Goal: Task Accomplishment & Management: Manage account settings

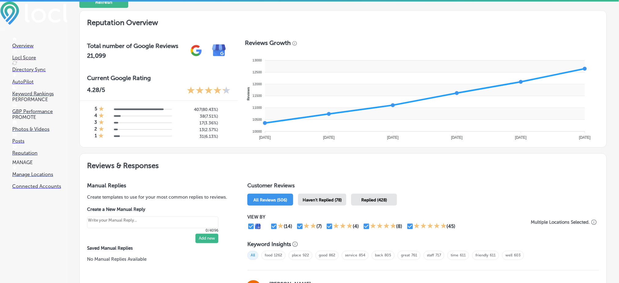
scroll to position [203, 0]
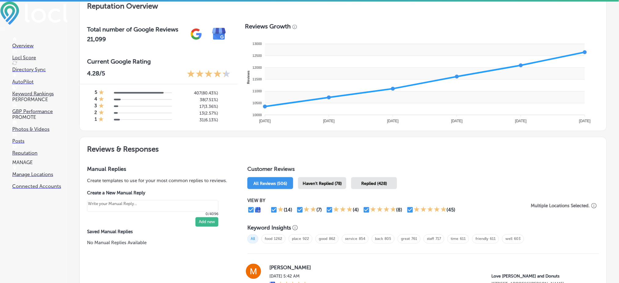
click at [333, 184] on div "Haven't Replied (78)" at bounding box center [322, 183] width 48 height 12
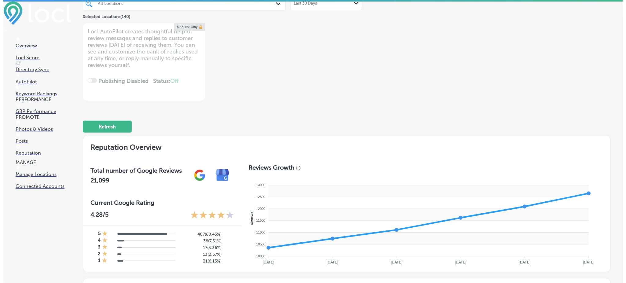
scroll to position [0, 0]
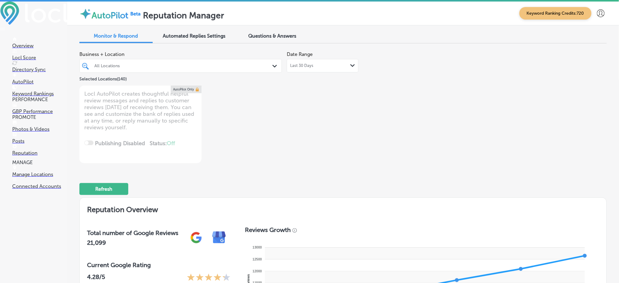
click at [157, 68] on div at bounding box center [172, 66] width 156 height 8
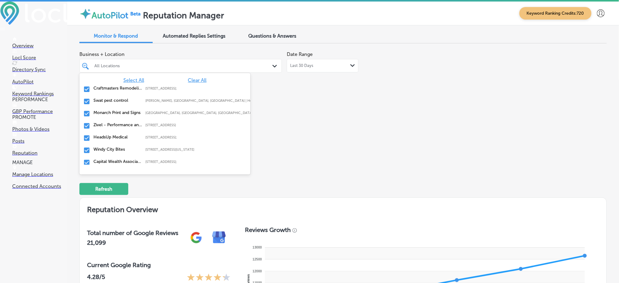
click at [192, 80] on span "Clear All" at bounding box center [197, 80] width 19 height 6
type textarea "x"
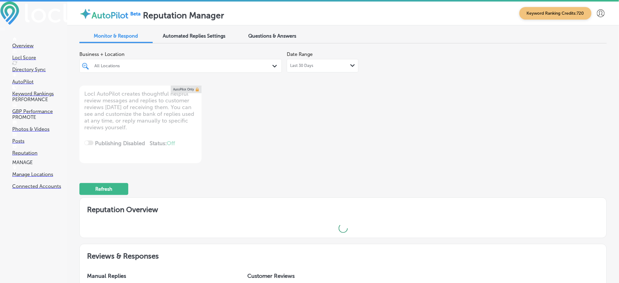
click at [33, 144] on link "Posts" at bounding box center [39, 138] width 55 height 12
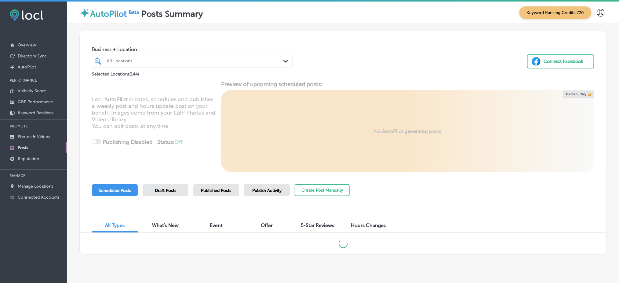
click at [263, 193] on div "Publish Activity" at bounding box center [267, 190] width 46 height 12
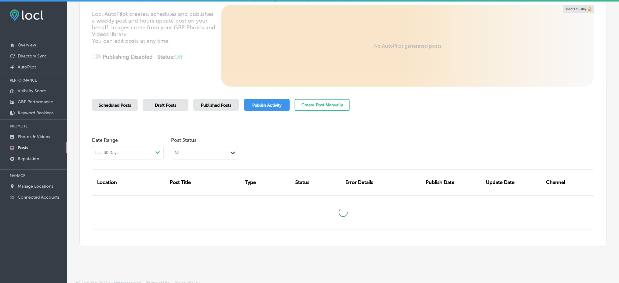
scroll to position [89, 0]
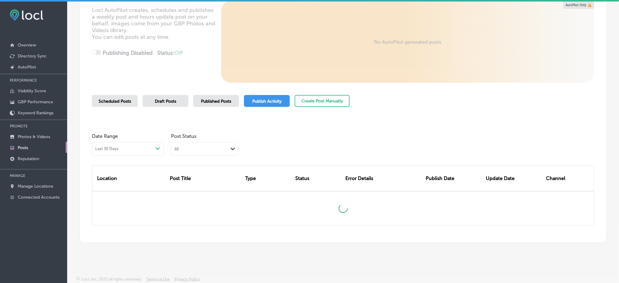
click at [213, 151] on div "All Path Created with Sketch." at bounding box center [204, 148] width 67 height 12
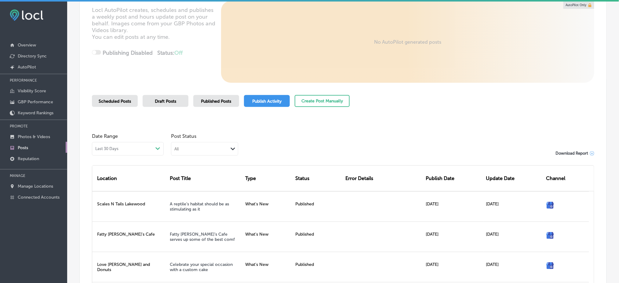
click at [222, 147] on div "All" at bounding box center [199, 149] width 57 height 6
click at [209, 187] on label "Rejected By Google" at bounding box center [196, 186] width 42 height 5
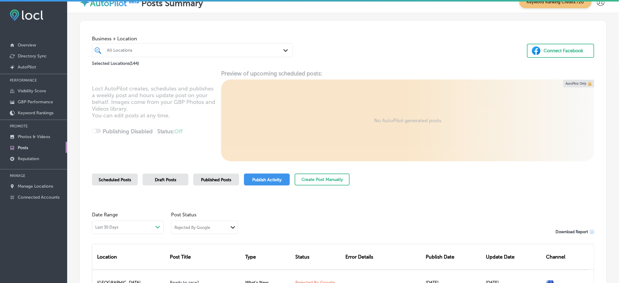
scroll to position [0, 0]
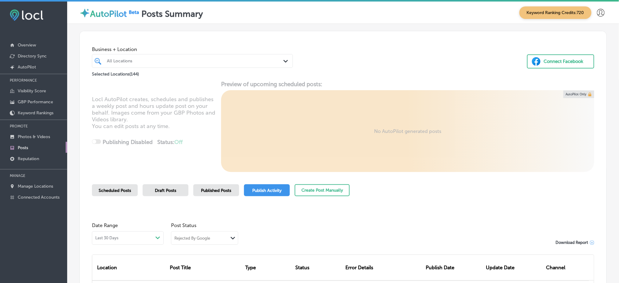
click at [151, 65] on div at bounding box center [183, 61] width 155 height 8
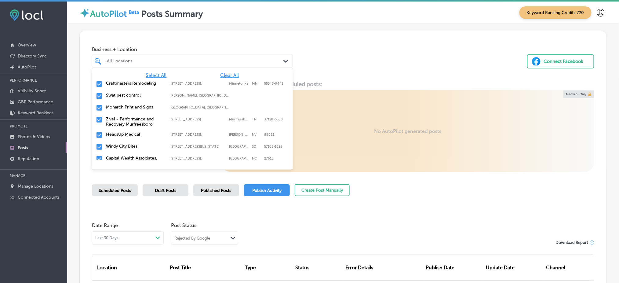
click at [224, 74] on span "Clear All" at bounding box center [230, 75] width 19 height 6
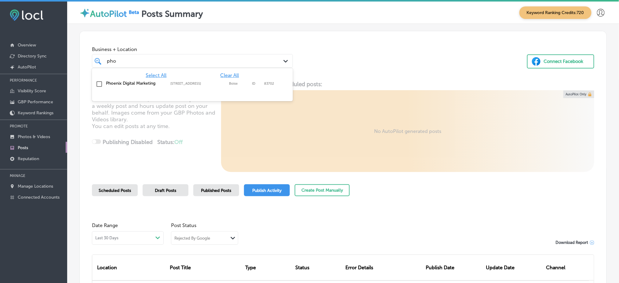
click at [233, 80] on div "Phoenix Digital Marketing 999 West Main St. Suite 100, Boise, ID, 83702 999 Wes…" at bounding box center [192, 83] width 196 height 9
type input "pho"
click at [327, 68] on div "Business + Location option 999 West Main St. Suite 100, selected. option 999 We…" at bounding box center [343, 54] width 527 height 46
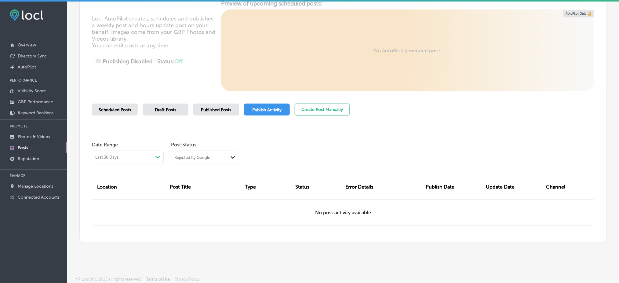
click at [112, 111] on span "Scheduled Posts" at bounding box center [115, 109] width 32 height 5
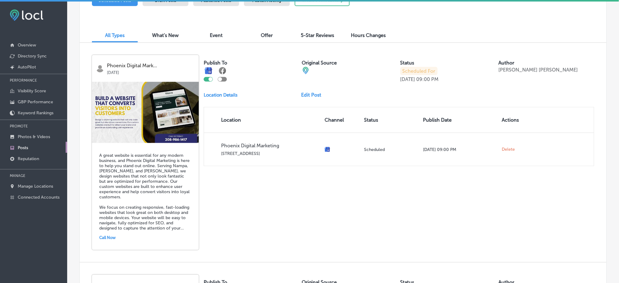
scroll to position [203, 0]
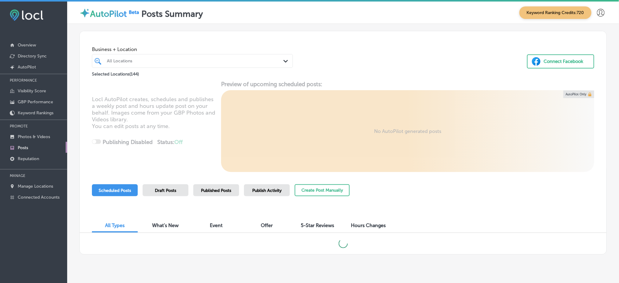
click at [208, 65] on div "All Locations" at bounding box center [192, 60] width 177 height 9
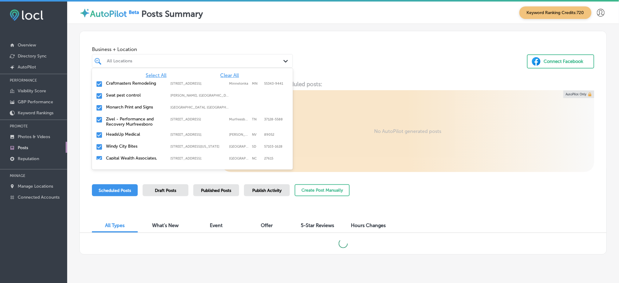
click at [227, 74] on span "Clear All" at bounding box center [230, 75] width 19 height 6
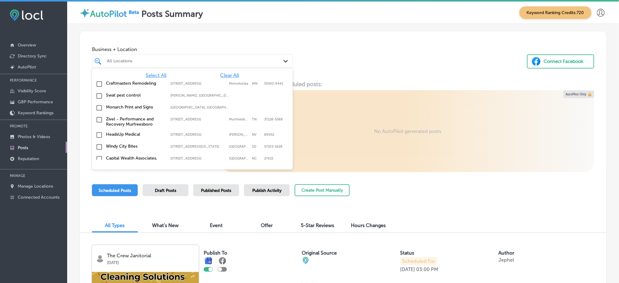
click at [227, 74] on span "Clear All" at bounding box center [230, 75] width 19 height 6
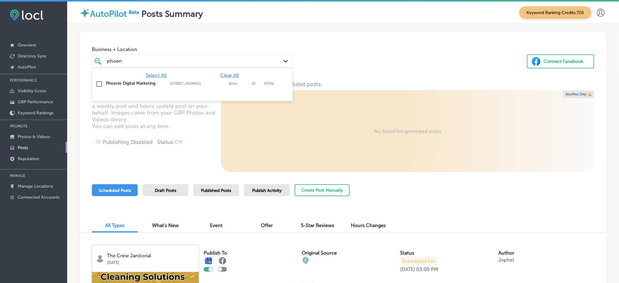
click at [222, 87] on div "Phoenix Digital Marketing 999 West Main St. Suite 100, Boise, ID, 83702 999 Wes…" at bounding box center [192, 83] width 196 height 9
click at [287, 76] on div "Select All Clear All" at bounding box center [192, 75] width 201 height 6
type input "phoen"
click at [316, 70] on div "Business + Location option 999 West Main St. Suite 100, selected. option 999 We…" at bounding box center [343, 54] width 527 height 46
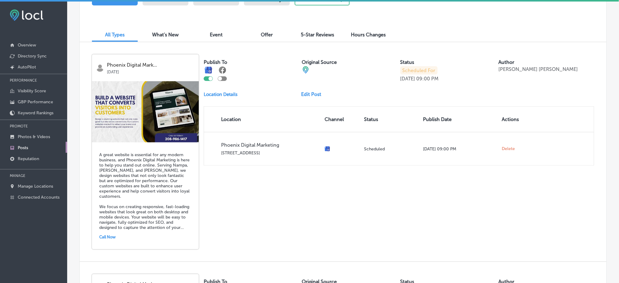
scroll to position [203, 0]
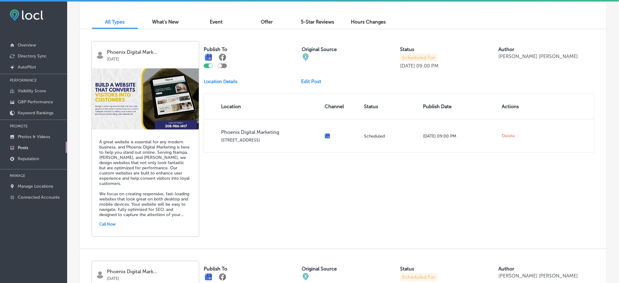
click at [311, 79] on link "Edit Post" at bounding box center [313, 81] width 25 height 6
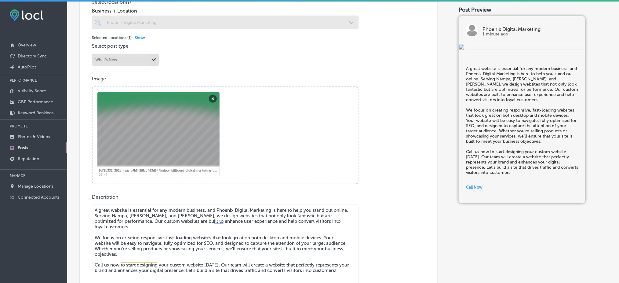
scroll to position [205, 0]
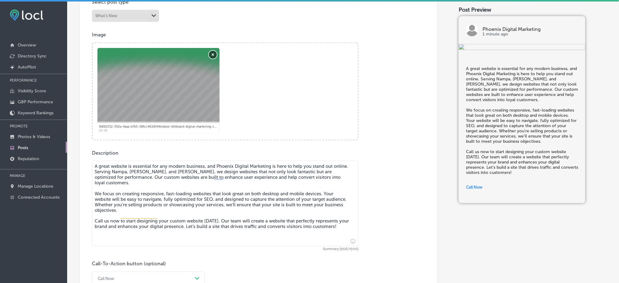
click at [211, 52] on button "Remove" at bounding box center [213, 55] width 8 height 8
checkbox input "true"
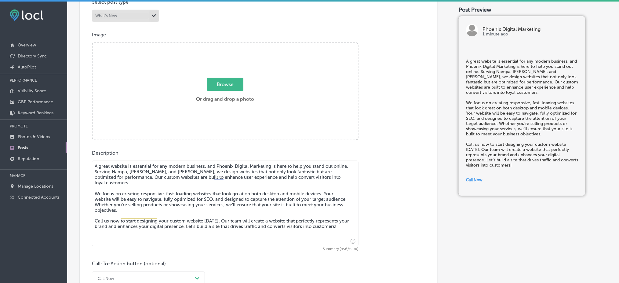
click at [222, 79] on span "Browse" at bounding box center [225, 84] width 36 height 13
click at [222, 45] on input "Browse Or drag and drop a photo" at bounding box center [225, 44] width 265 height 2
type input "C:\fakepath\AUG2.png"
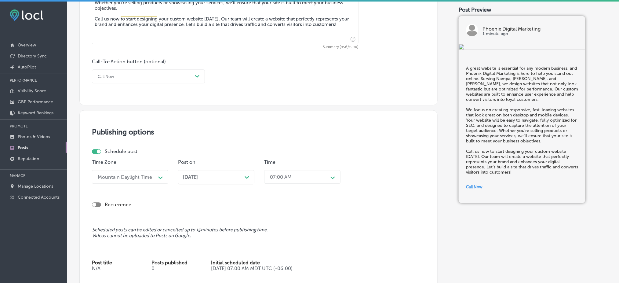
scroll to position [490, 0]
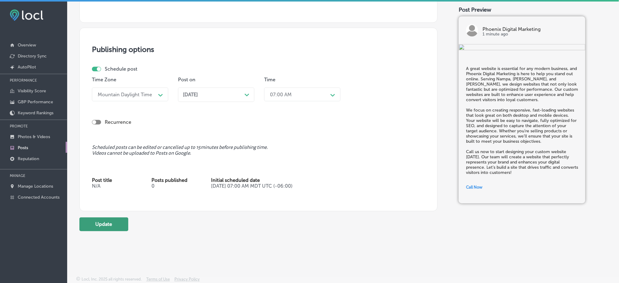
click at [116, 222] on button "Update" at bounding box center [103, 224] width 49 height 14
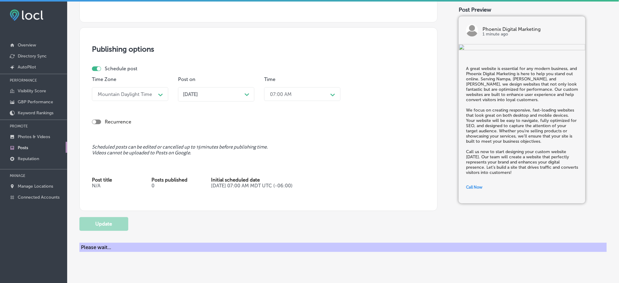
checkbox input "true"
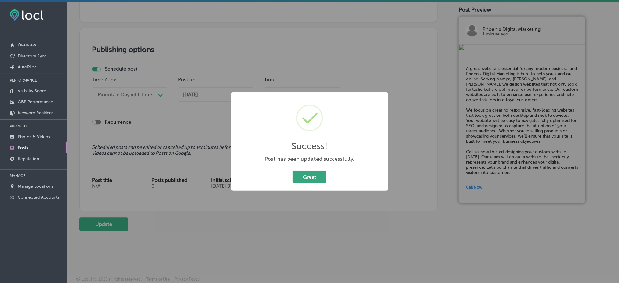
click at [307, 176] on button "Great" at bounding box center [310, 176] width 34 height 13
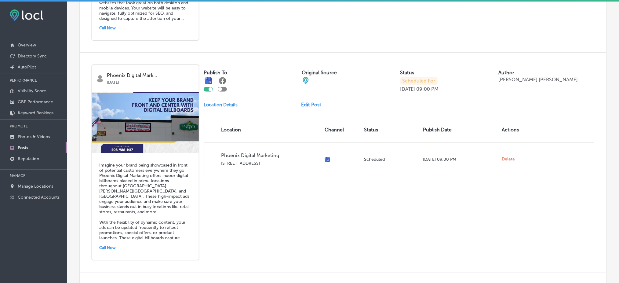
scroll to position [407, 0]
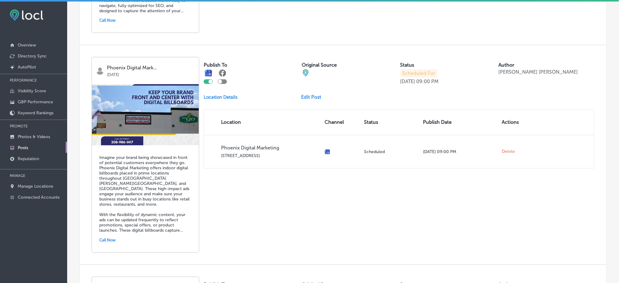
click at [318, 94] on link "Edit Post" at bounding box center [313, 97] width 25 height 6
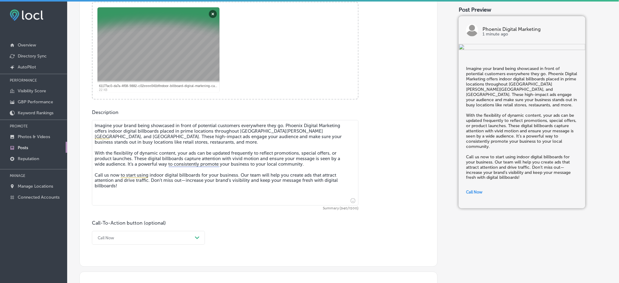
scroll to position [205, 0]
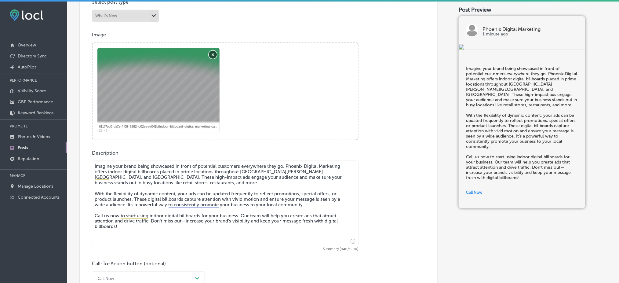
click at [214, 52] on button "Remove" at bounding box center [213, 55] width 8 height 8
checkbox input "true"
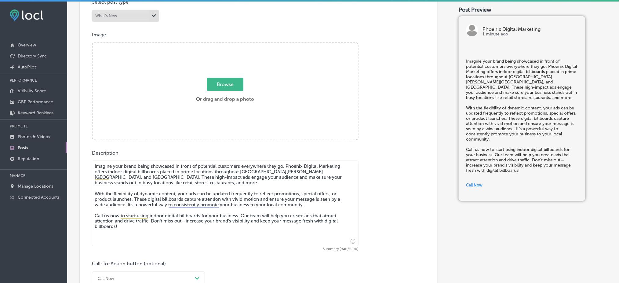
click at [221, 85] on span "Browse" at bounding box center [225, 84] width 36 height 13
click at [221, 45] on input "Browse Or drag and drop a photo" at bounding box center [225, 44] width 265 height 2
type input "C:\fakepath\AUG3.png"
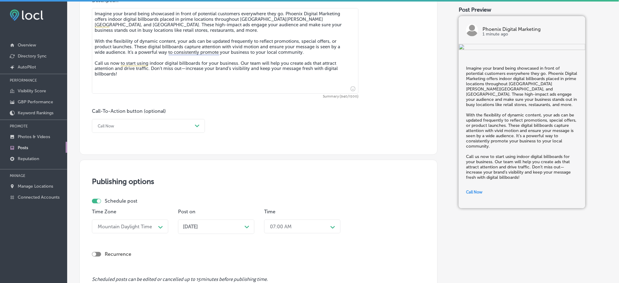
scroll to position [490, 0]
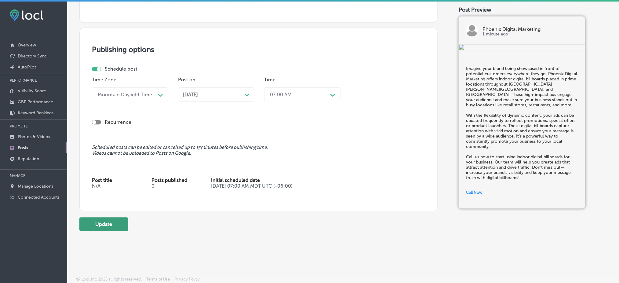
click at [120, 221] on button "Update" at bounding box center [103, 224] width 49 height 14
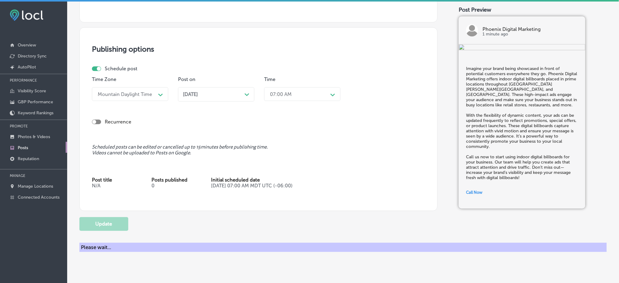
checkbox input "true"
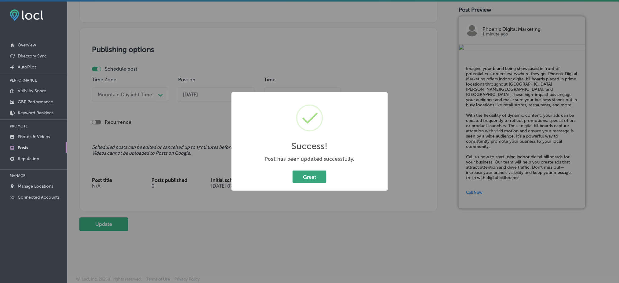
click at [319, 177] on button "Great" at bounding box center [310, 176] width 34 height 13
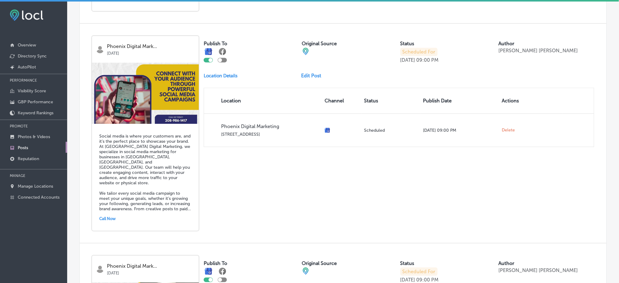
scroll to position [663, 0]
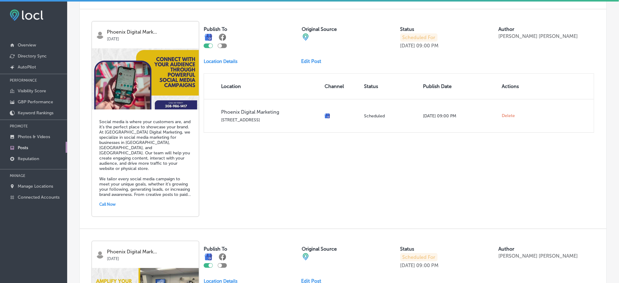
click at [308, 58] on link "Edit Post" at bounding box center [313, 61] width 25 height 6
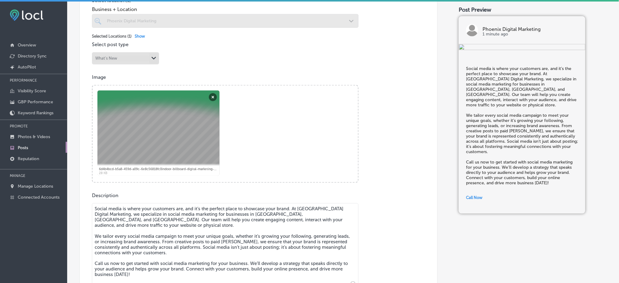
scroll to position [203, 0]
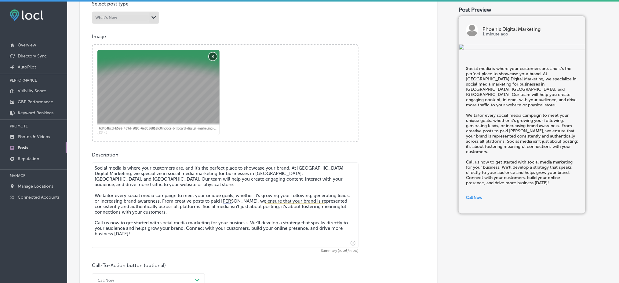
click at [212, 58] on button "Remove" at bounding box center [213, 57] width 8 height 8
checkbox input "true"
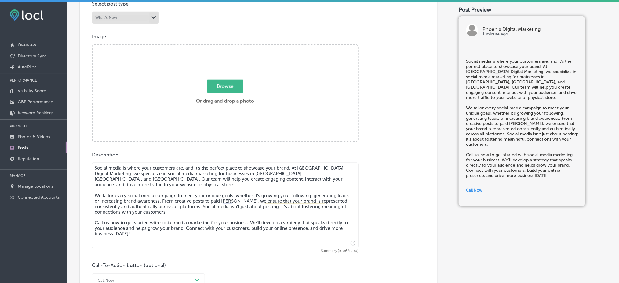
click at [223, 81] on span "Browse" at bounding box center [225, 86] width 36 height 13
click at [223, 47] on input "Browse Or drag and drop a photo" at bounding box center [225, 46] width 265 height 2
type input "C:\fakepath\AUG4.png"
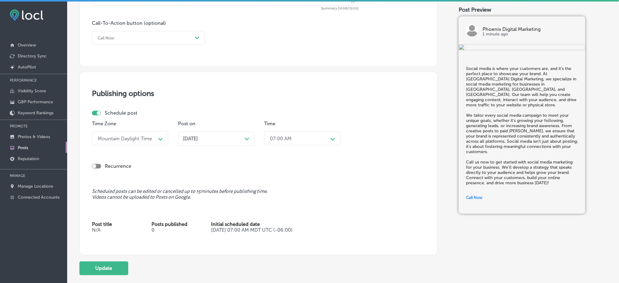
scroll to position [489, 0]
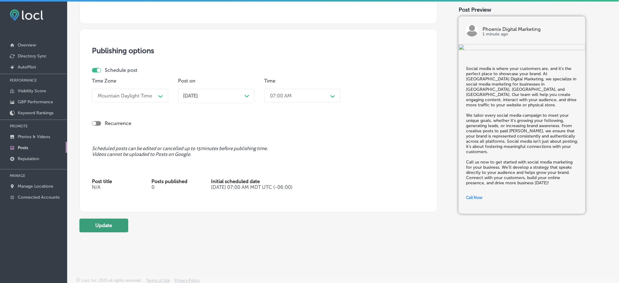
click at [114, 226] on button "Update" at bounding box center [103, 225] width 49 height 14
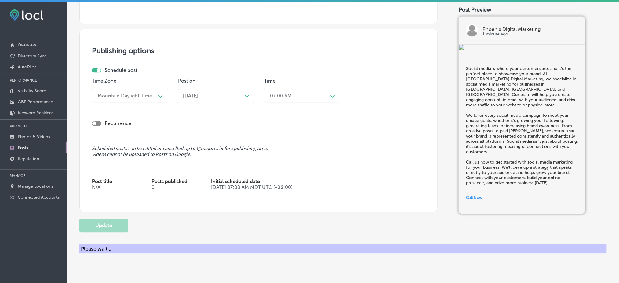
checkbox input "true"
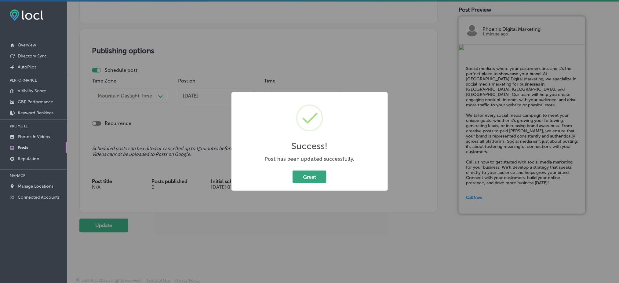
click at [318, 180] on button "Great" at bounding box center [310, 176] width 34 height 13
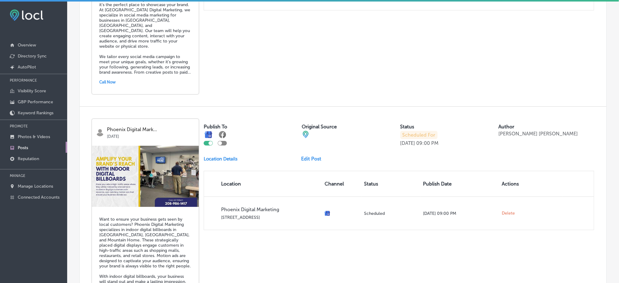
scroll to position [826, 0]
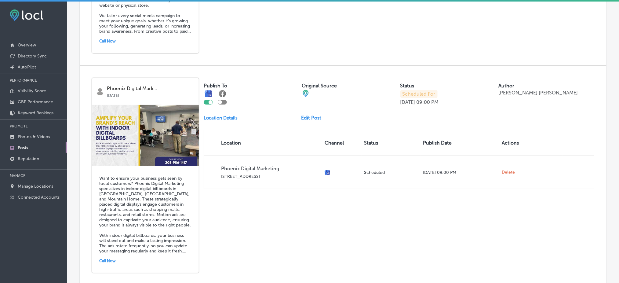
click at [308, 115] on link "Edit Post" at bounding box center [313, 118] width 25 height 6
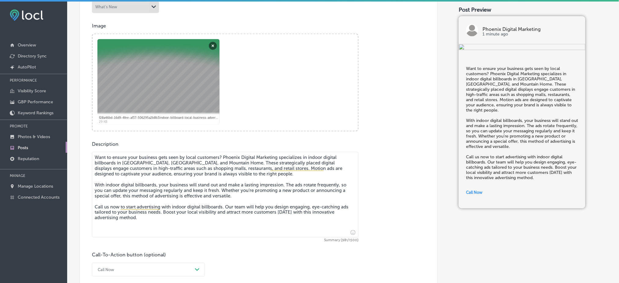
scroll to position [205, 0]
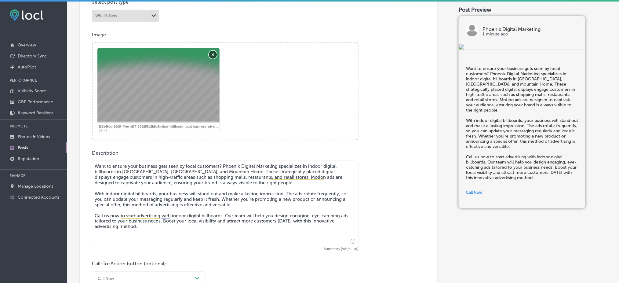
click at [211, 57] on button "Remove" at bounding box center [213, 55] width 8 height 8
checkbox input "true"
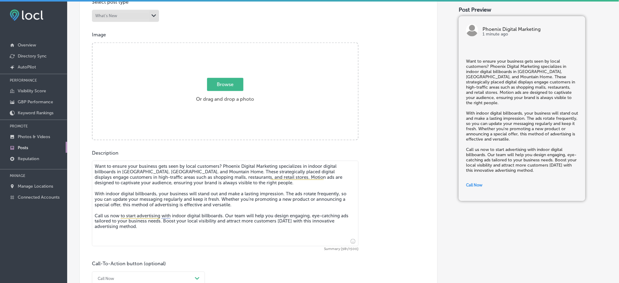
click at [219, 82] on span "Browse" at bounding box center [225, 84] width 36 height 13
click at [219, 45] on input "Browse Or drag and drop a photo" at bounding box center [225, 44] width 265 height 2
type input "C:\fakepath\SEP1.png"
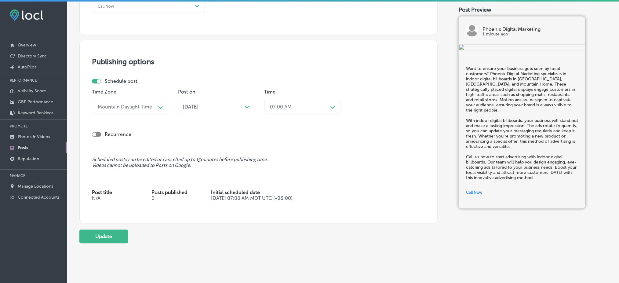
scroll to position [490, 0]
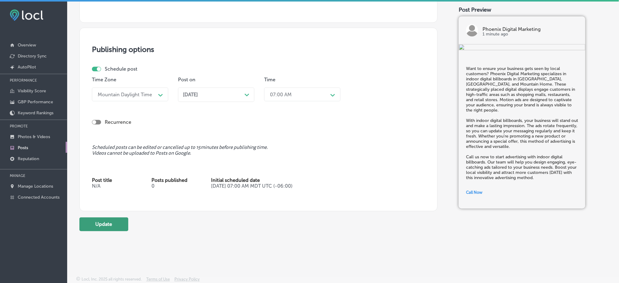
click at [104, 227] on button "Update" at bounding box center [103, 224] width 49 height 14
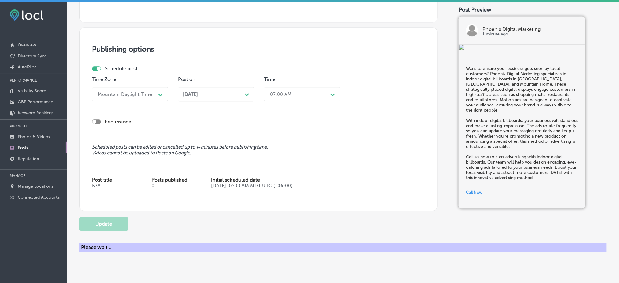
checkbox input "true"
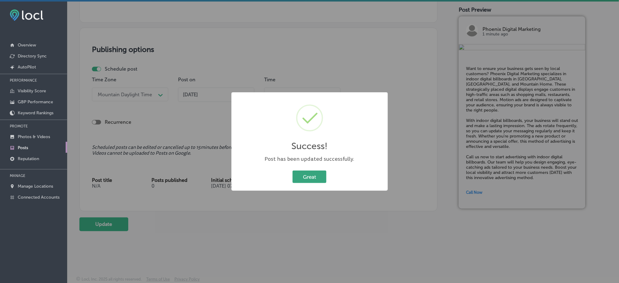
click at [315, 180] on button "Great" at bounding box center [310, 176] width 34 height 13
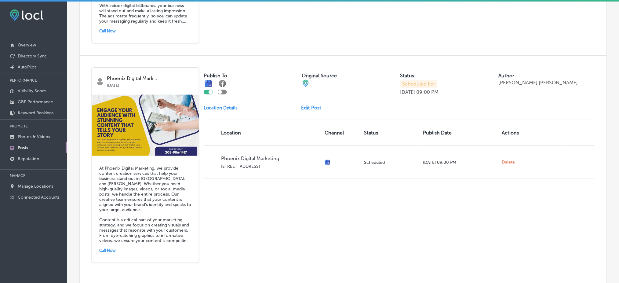
scroll to position [1059, 0]
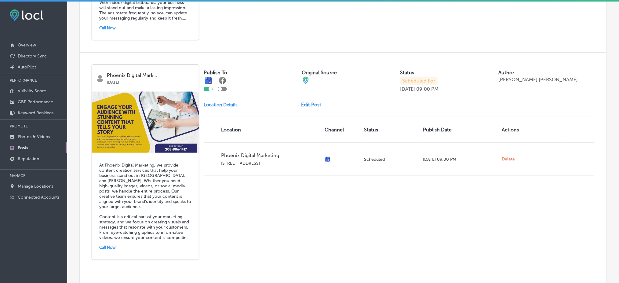
click at [310, 102] on link "Edit Post" at bounding box center [313, 105] width 25 height 6
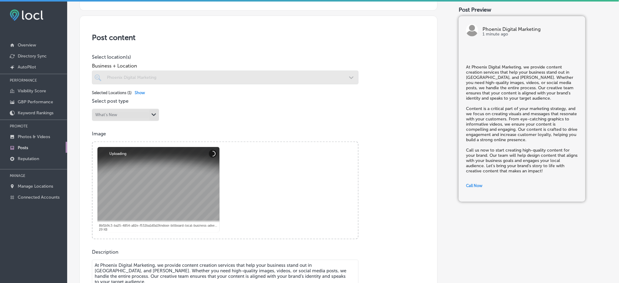
scroll to position [122, 0]
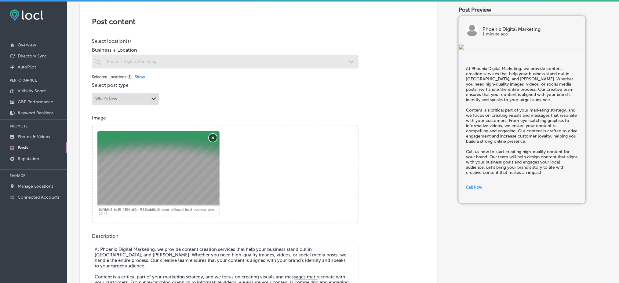
click at [211, 134] on button "Remove" at bounding box center [213, 138] width 8 height 8
checkbox input "true"
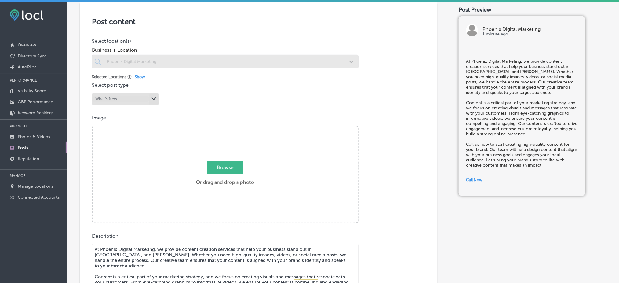
click at [221, 167] on span "Browse" at bounding box center [225, 167] width 36 height 13
click at [221, 128] on input "Browse Or drag and drop a photo" at bounding box center [225, 127] width 265 height 2
type input "C:\fakepath\SEP2.png"
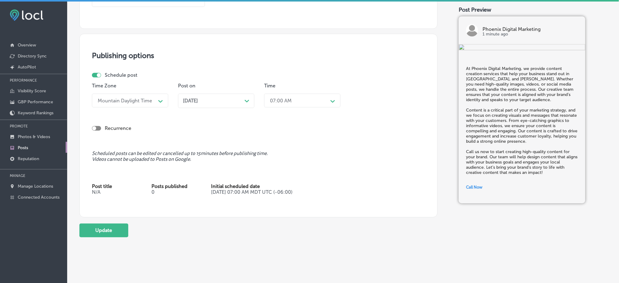
scroll to position [489, 0]
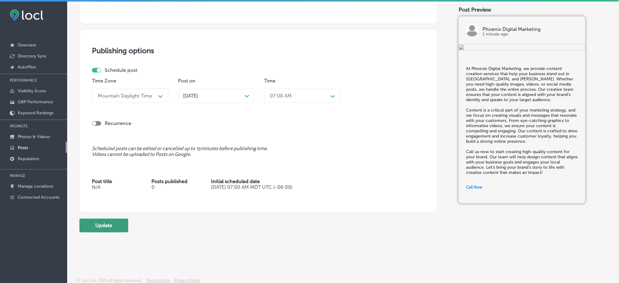
click at [115, 229] on button "Update" at bounding box center [103, 225] width 49 height 14
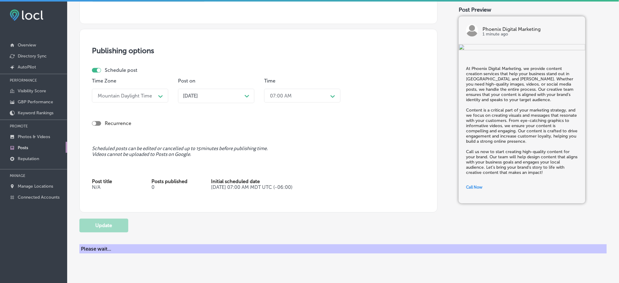
checkbox input "true"
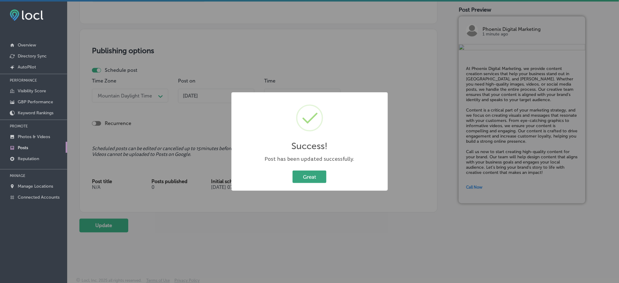
click at [317, 175] on button "Great" at bounding box center [310, 176] width 34 height 13
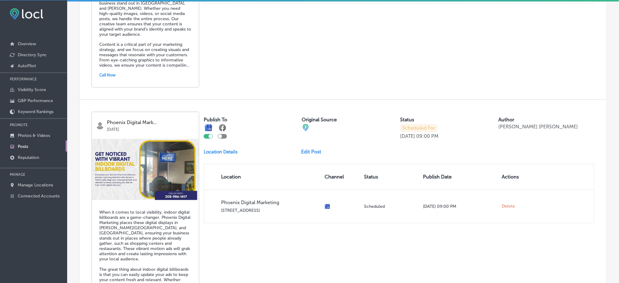
scroll to position [1233, 0]
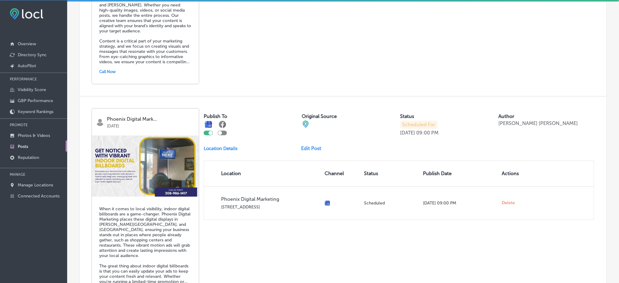
click at [311, 146] on link "Edit Post" at bounding box center [313, 149] width 25 height 6
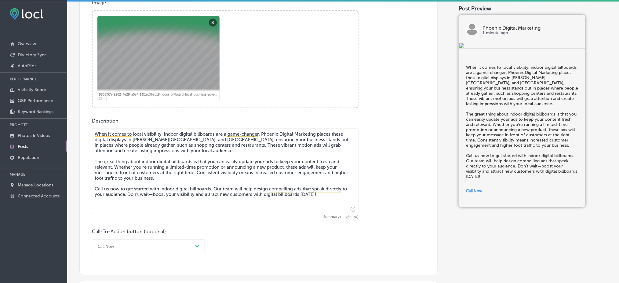
scroll to position [203, 0]
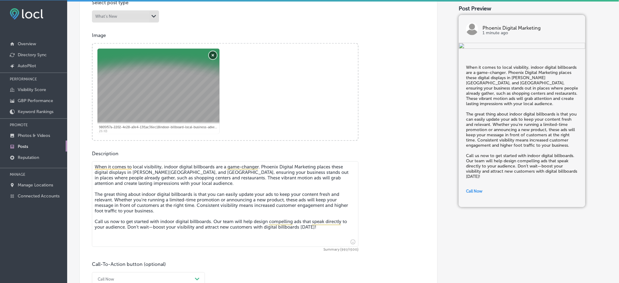
click at [212, 51] on button "Remove" at bounding box center [213, 55] width 8 height 8
checkbox input "true"
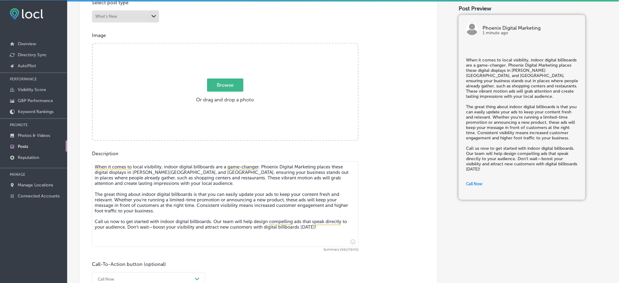
click at [228, 82] on span "Browse" at bounding box center [225, 84] width 36 height 13
click at [228, 46] on input "Browse Or drag and drop a photo" at bounding box center [225, 45] width 265 height 2
type input "C:\fakepath\SEP3.png"
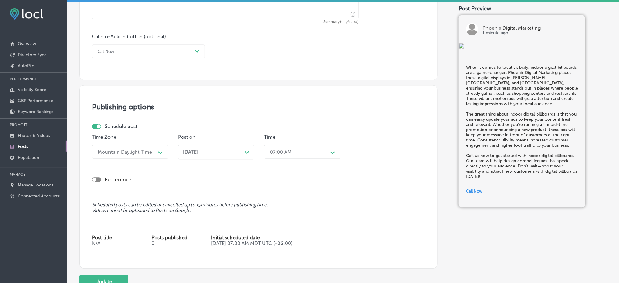
scroll to position [490, 0]
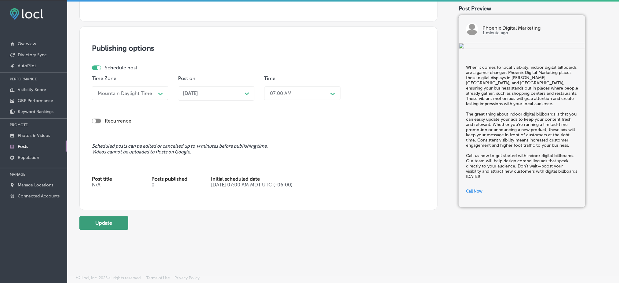
click at [87, 224] on button "Update" at bounding box center [103, 223] width 49 height 14
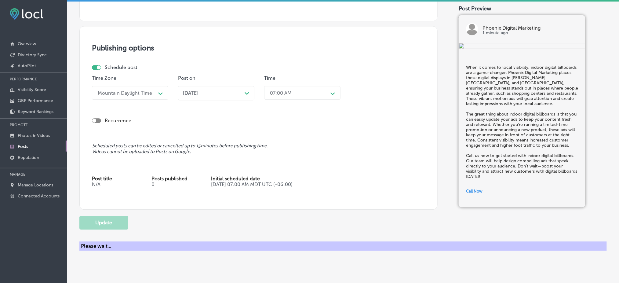
checkbox input "true"
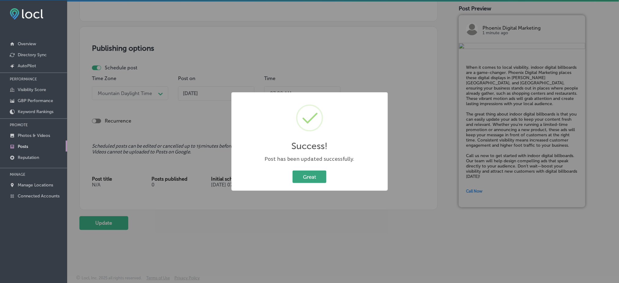
click at [316, 175] on button "Great" at bounding box center [310, 176] width 34 height 13
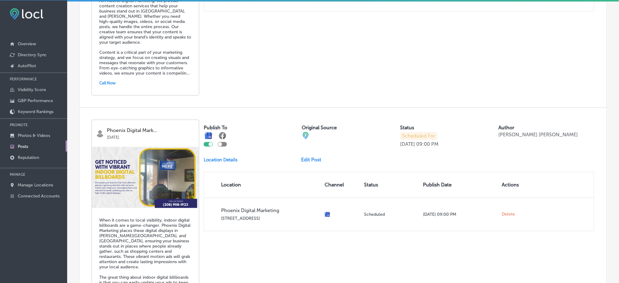
scroll to position [1302, 0]
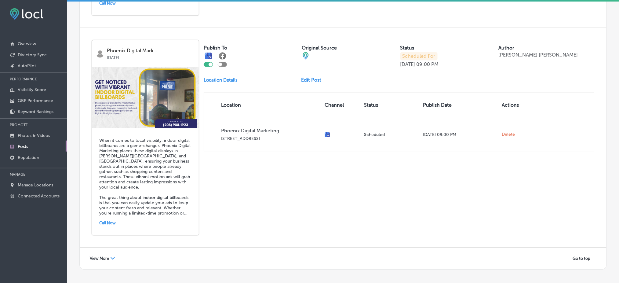
click at [101, 256] on span "View More" at bounding box center [99, 258] width 19 height 5
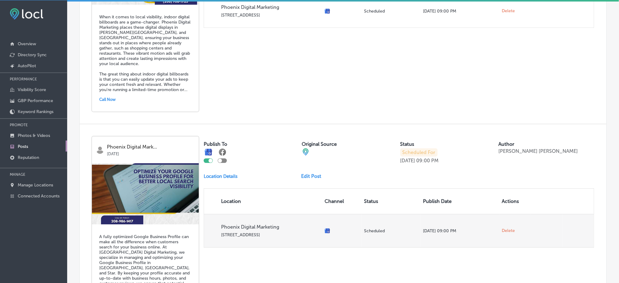
scroll to position [1474, 0]
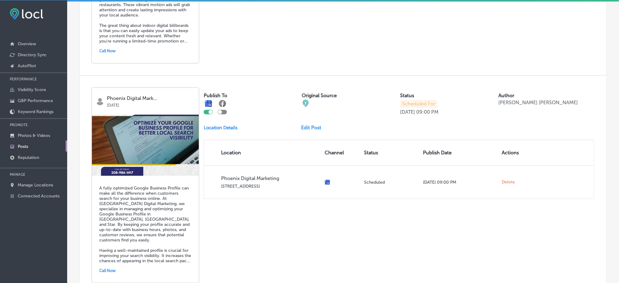
click at [306, 125] on link "Edit Post" at bounding box center [313, 128] width 25 height 6
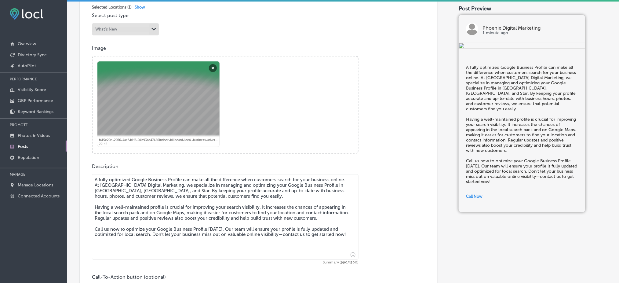
scroll to position [203, 0]
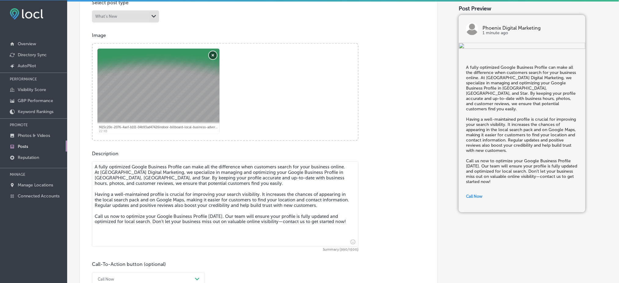
click at [213, 54] on button "Remove" at bounding box center [213, 55] width 8 height 8
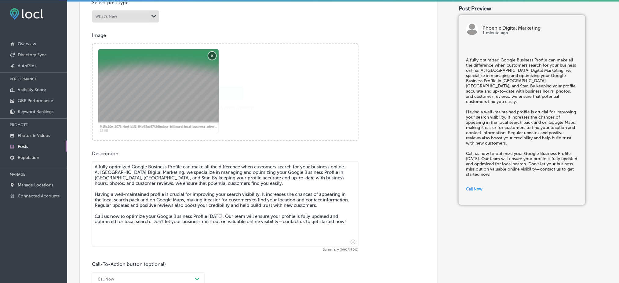
checkbox input "true"
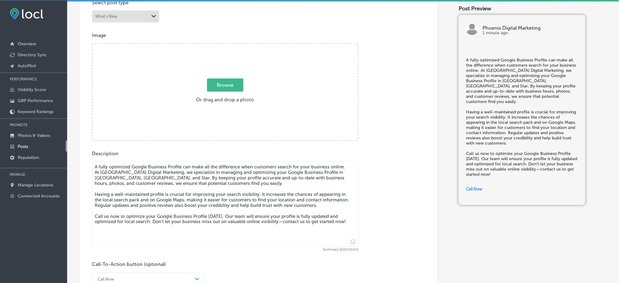
click at [226, 83] on span "Browse" at bounding box center [225, 84] width 36 height 13
click at [226, 46] on input "Browse Or drag and drop a photo" at bounding box center [225, 45] width 265 height 2
type input "C:\fakepath\SEP4.png"
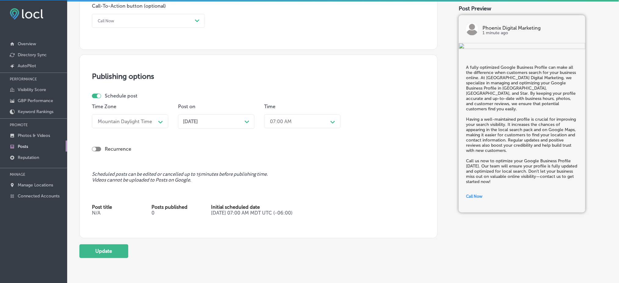
scroll to position [490, 0]
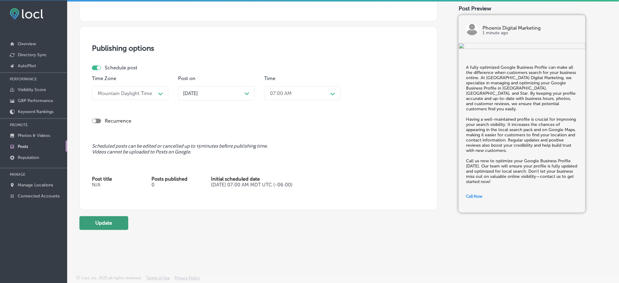
click at [90, 221] on button "Update" at bounding box center [103, 223] width 49 height 14
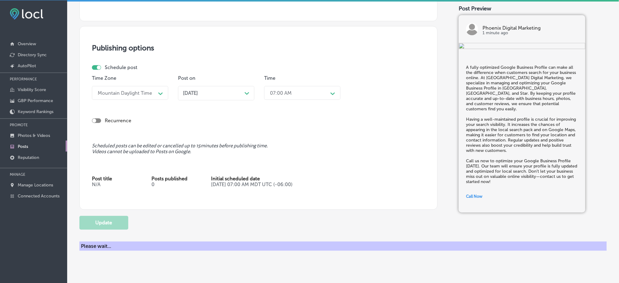
checkbox input "true"
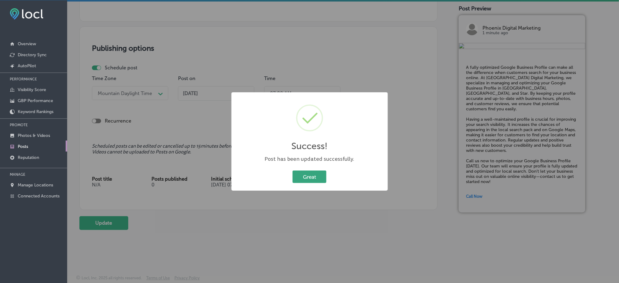
click at [321, 177] on button "Great" at bounding box center [310, 176] width 34 height 13
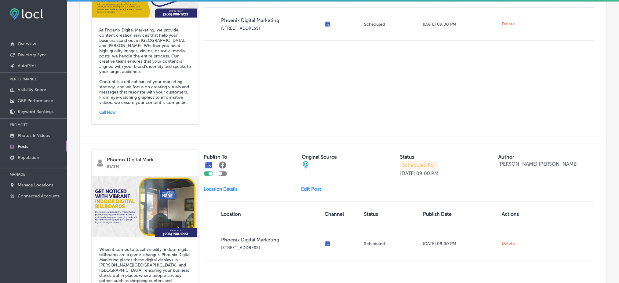
scroll to position [1302, 0]
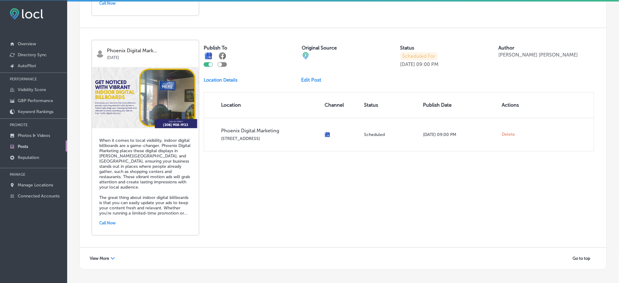
click at [110, 254] on div "View More Path Created with Sketch." at bounding box center [102, 258] width 33 height 9
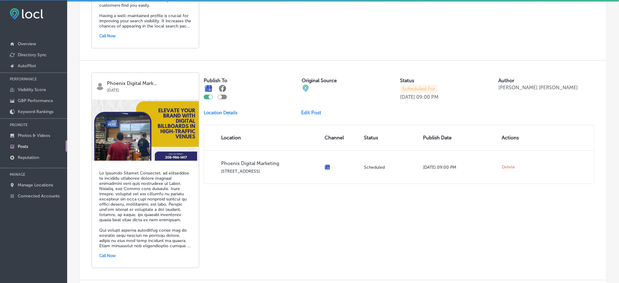
scroll to position [1709, 0]
click at [310, 109] on link "Edit Post" at bounding box center [313, 112] width 25 height 6
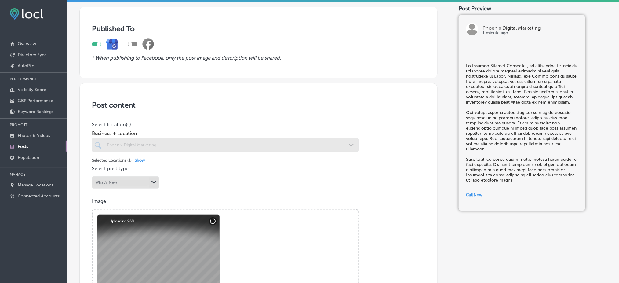
scroll to position [163, 0]
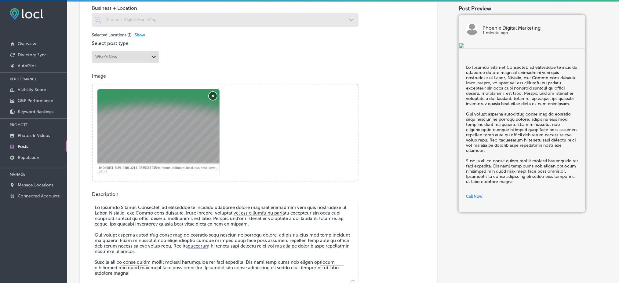
click at [212, 97] on button "Remove" at bounding box center [213, 96] width 8 height 8
checkbox input "true"
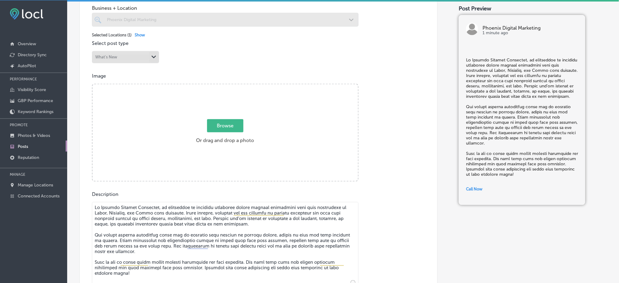
click at [217, 121] on span "Browse" at bounding box center [225, 125] width 36 height 13
click at [217, 86] on input "Browse Or drag and drop a photo" at bounding box center [225, 85] width 265 height 2
type input "C:\fakepath\SEP5.png"
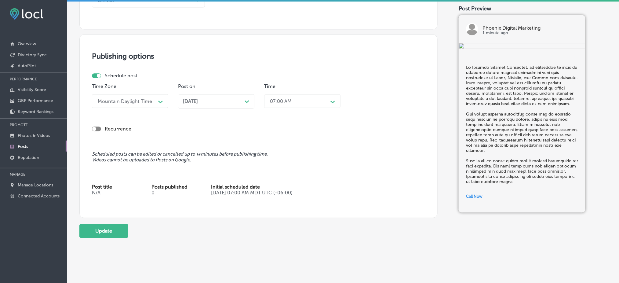
scroll to position [490, 0]
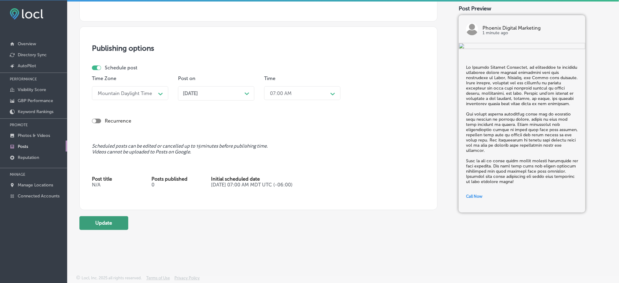
click at [109, 224] on button "Update" at bounding box center [103, 223] width 49 height 14
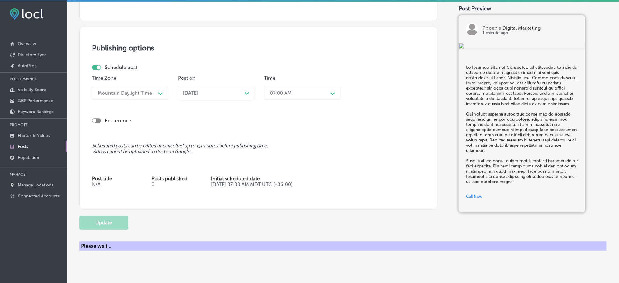
checkbox input "true"
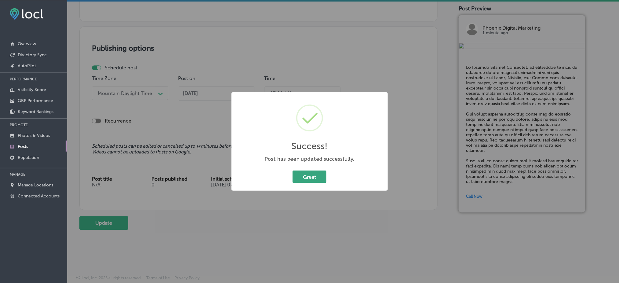
click at [300, 175] on button "Great" at bounding box center [310, 176] width 34 height 13
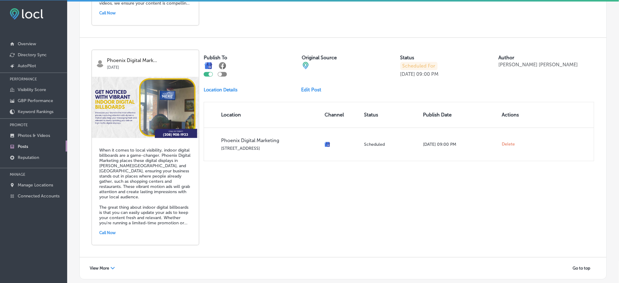
scroll to position [1302, 0]
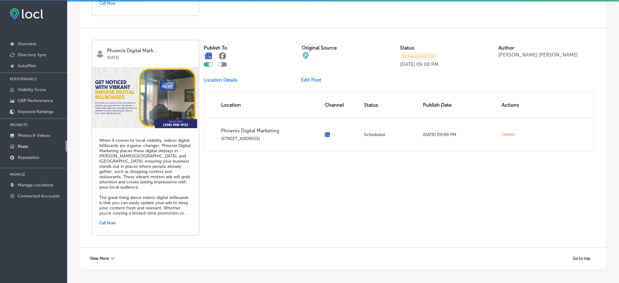
click at [106, 256] on span "View More" at bounding box center [99, 258] width 19 height 5
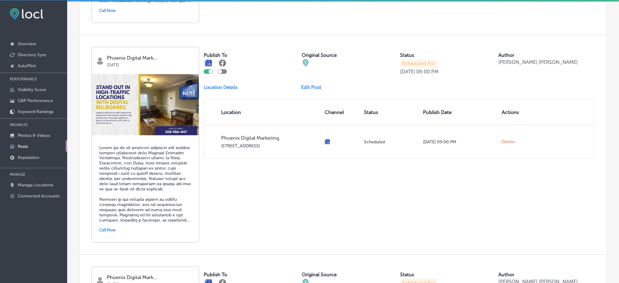
scroll to position [1913, 0]
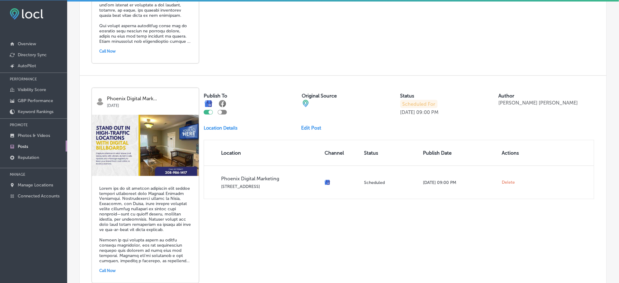
click at [309, 125] on link "Edit Post" at bounding box center [313, 128] width 25 height 6
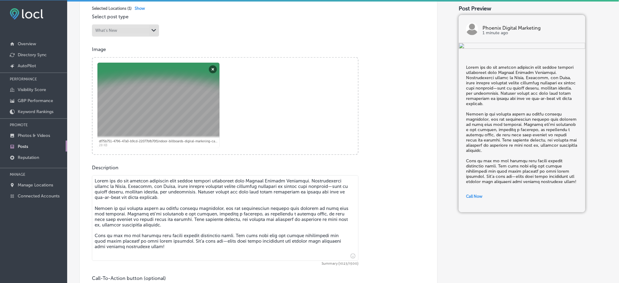
scroll to position [203, 0]
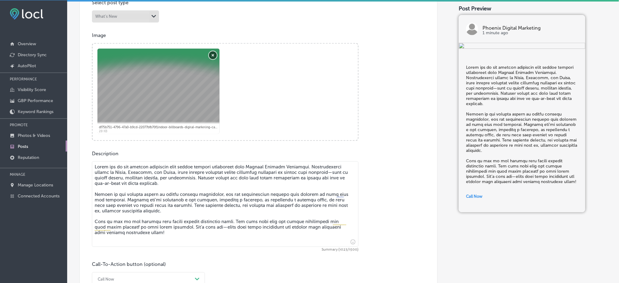
click at [213, 53] on button "Remove" at bounding box center [213, 55] width 8 height 8
checkbox input "true"
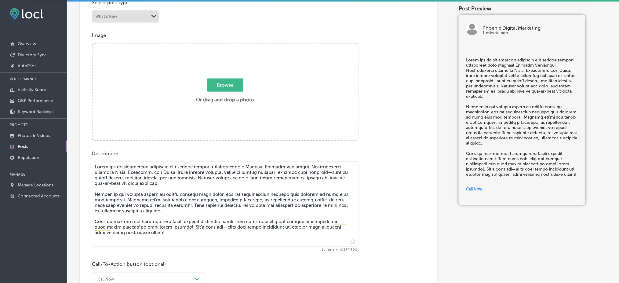
click at [217, 84] on span "Browse" at bounding box center [225, 84] width 36 height 13
click at [217, 46] on input "Browse Or drag and drop a photo" at bounding box center [225, 45] width 265 height 2
type input "C:\fakepath\OCT1.png"
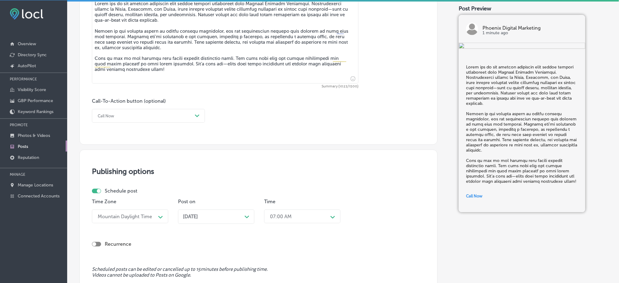
scroll to position [490, 0]
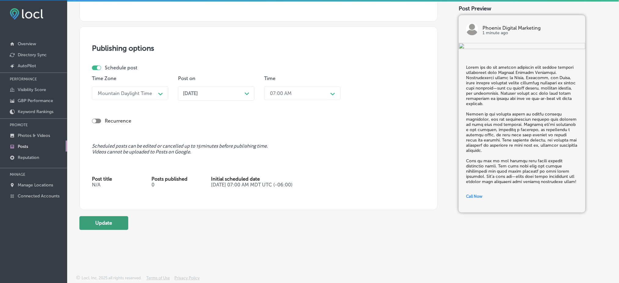
click at [115, 224] on button "Update" at bounding box center [103, 223] width 49 height 14
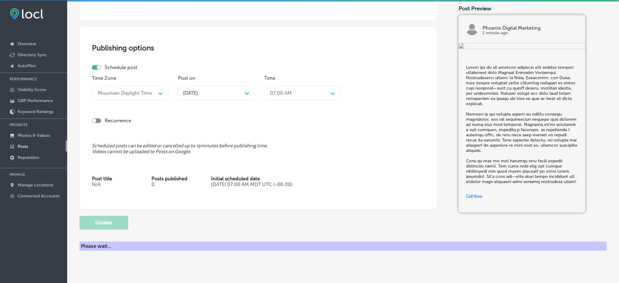
checkbox input "true"
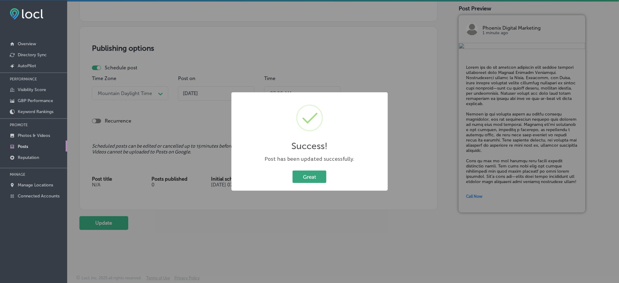
click at [322, 175] on button "Great" at bounding box center [310, 176] width 34 height 13
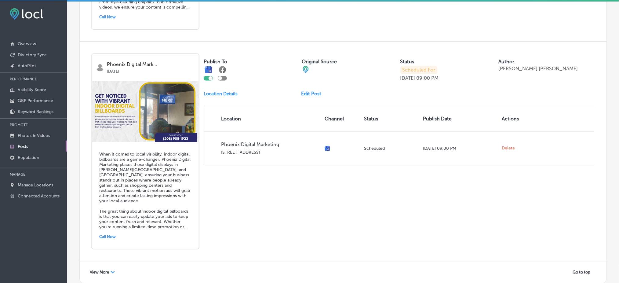
scroll to position [1302, 0]
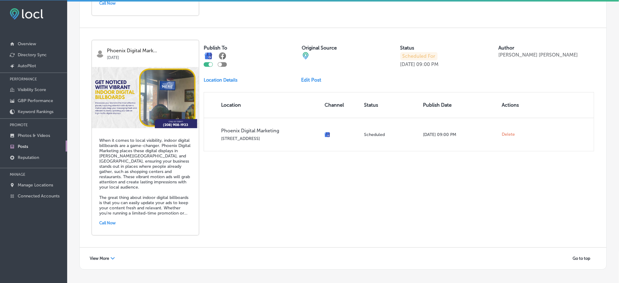
click at [97, 256] on span "View More" at bounding box center [99, 258] width 19 height 5
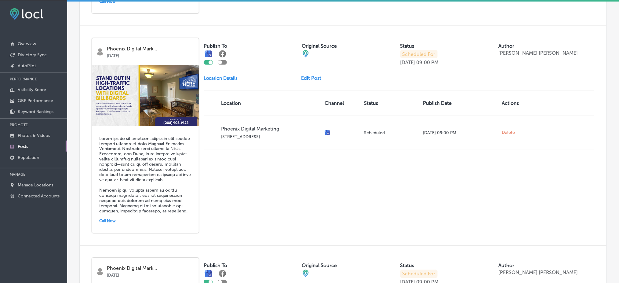
scroll to position [2085, 0]
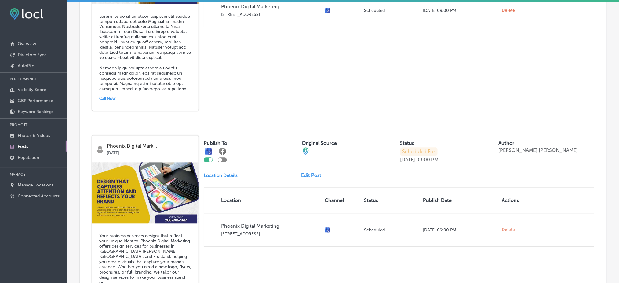
click at [307, 173] on link "Edit Post" at bounding box center [313, 176] width 25 height 6
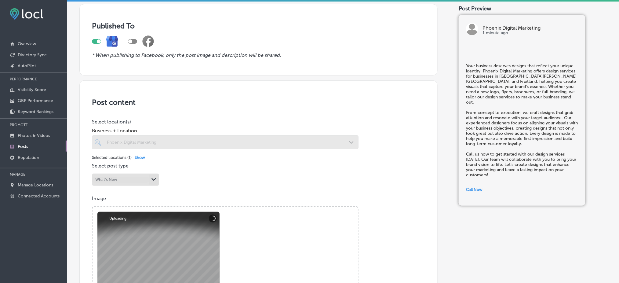
scroll to position [203, 0]
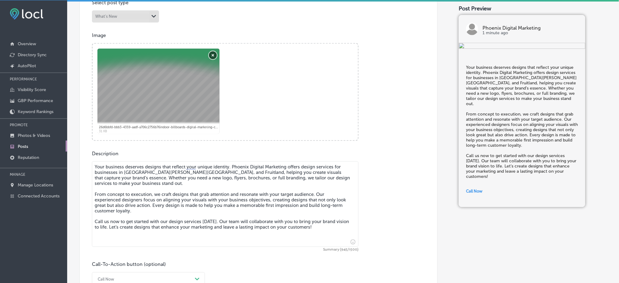
click at [212, 55] on button "Remove" at bounding box center [213, 55] width 8 height 8
checkbox input "true"
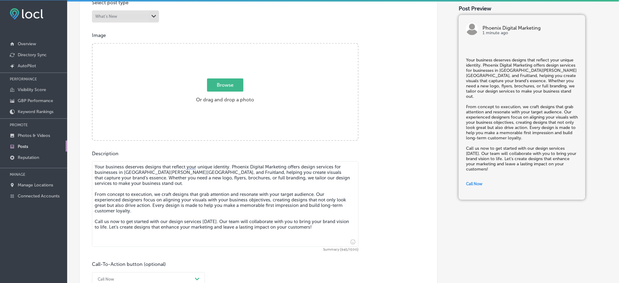
click at [224, 82] on span "Browse" at bounding box center [225, 84] width 36 height 13
click at [224, 46] on input "Browse Or drag and drop a photo" at bounding box center [225, 45] width 265 height 2
type input "C:\fakepath\OCT2.png"
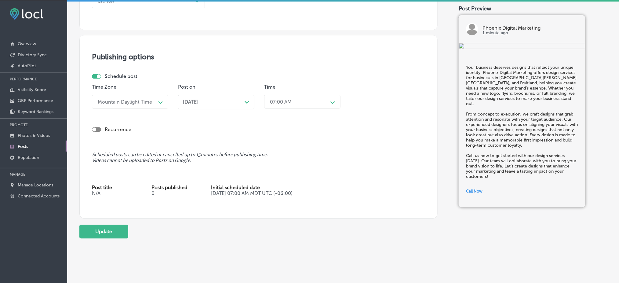
scroll to position [489, 0]
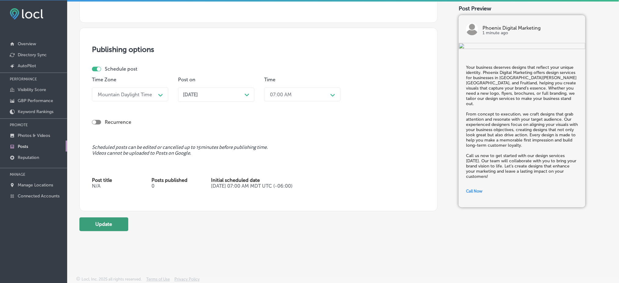
click at [104, 227] on button "Update" at bounding box center [103, 224] width 49 height 14
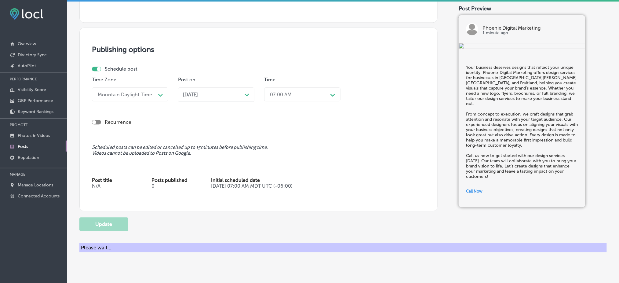
checkbox input "true"
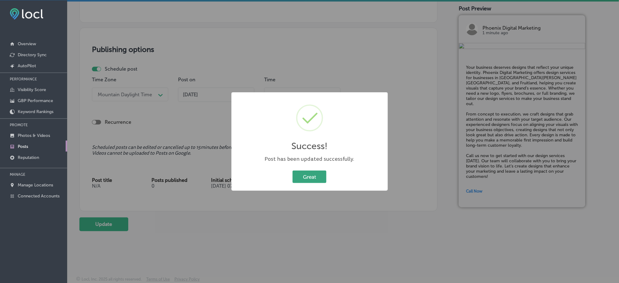
click at [313, 171] on button "Great" at bounding box center [310, 176] width 34 height 13
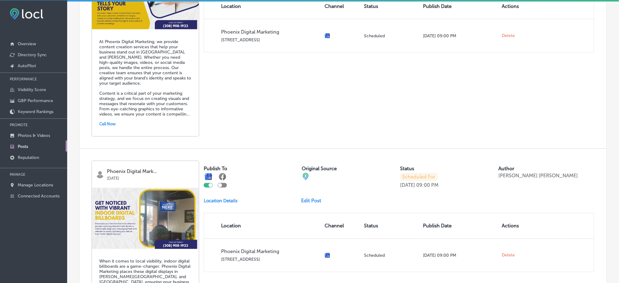
scroll to position [1302, 0]
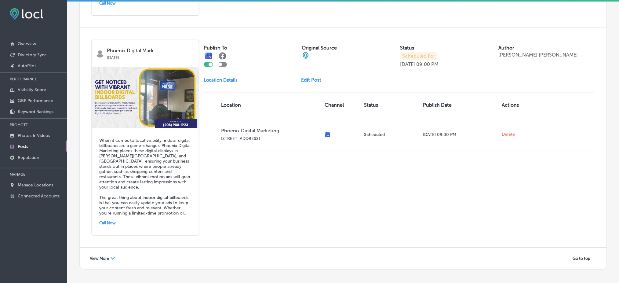
click at [108, 256] on span "View More" at bounding box center [99, 258] width 19 height 5
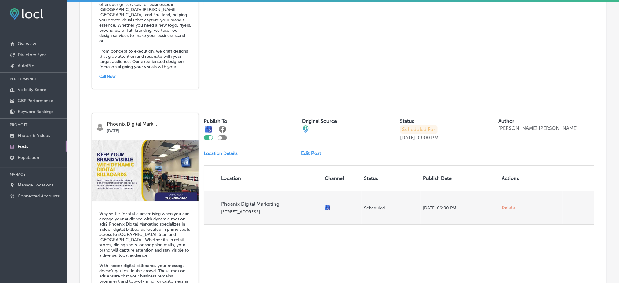
scroll to position [2348, 0]
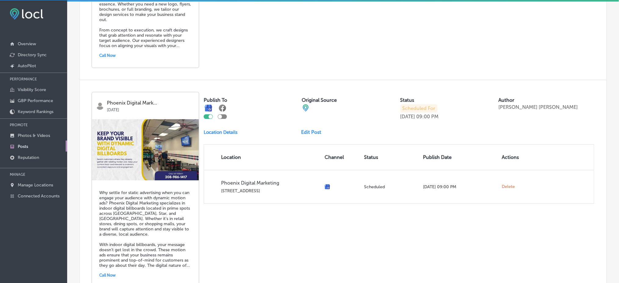
click at [313, 129] on link "Edit Post" at bounding box center [313, 132] width 25 height 6
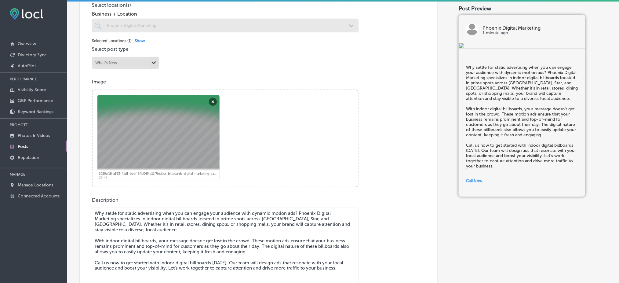
scroll to position [163, 0]
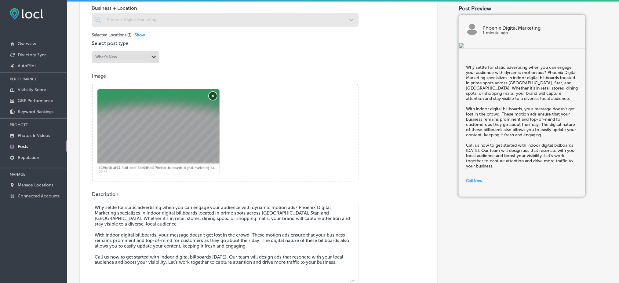
click at [213, 93] on button "Remove" at bounding box center [213, 96] width 8 height 8
checkbox input "true"
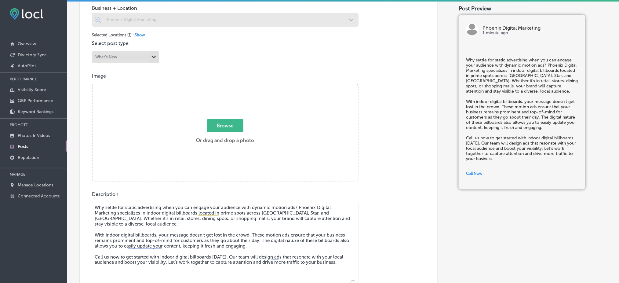
click at [218, 126] on span "Browse" at bounding box center [225, 125] width 36 height 13
click at [218, 86] on input "Browse Or drag and drop a photo" at bounding box center [225, 85] width 265 height 2
type input "C:\fakepath\OCT3.png"
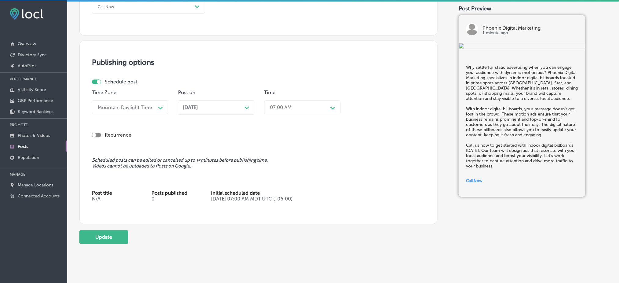
scroll to position [490, 0]
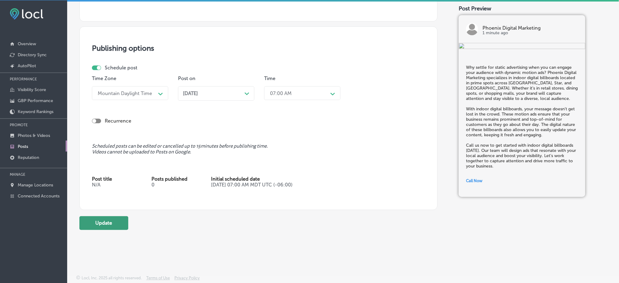
click at [100, 221] on button "Update" at bounding box center [103, 223] width 49 height 14
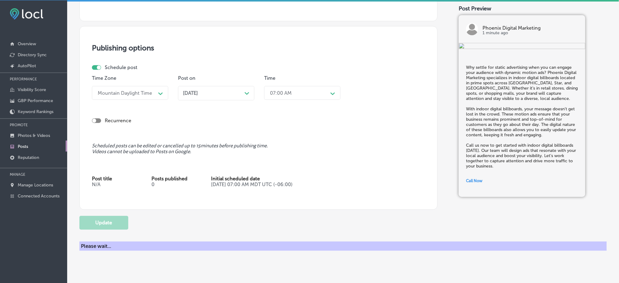
checkbox input "true"
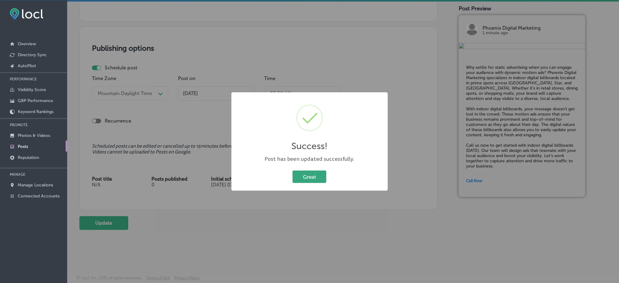
click at [293, 171] on button "Great" at bounding box center [310, 176] width 34 height 13
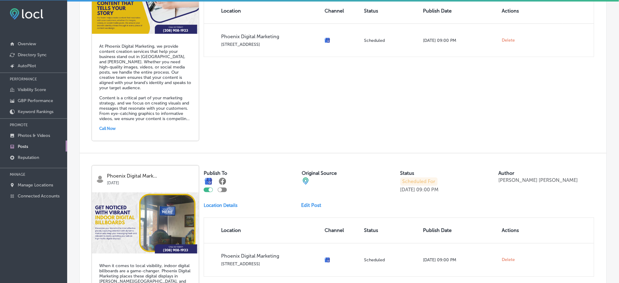
scroll to position [1302, 0]
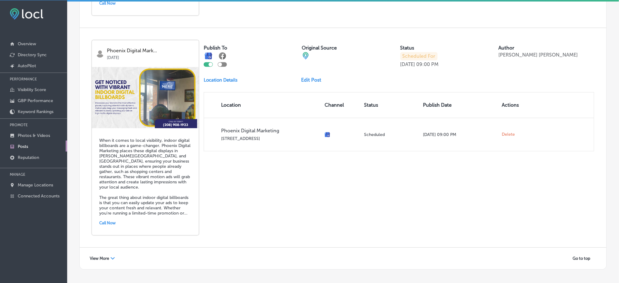
click at [111, 257] on icon "Path Created with Sketch." at bounding box center [113, 258] width 4 height 2
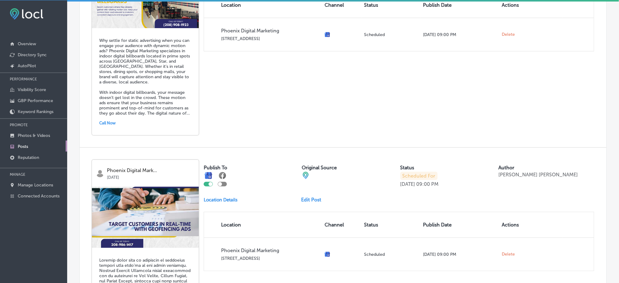
scroll to position [2592, 0]
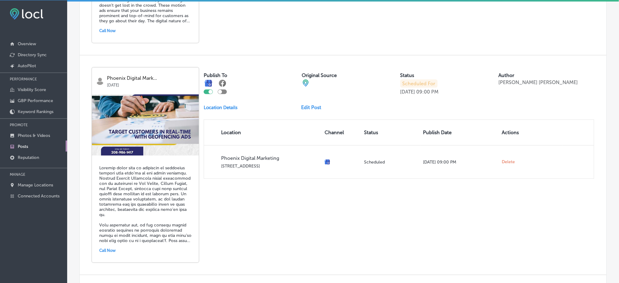
click at [313, 104] on link "Edit Post" at bounding box center [313, 107] width 25 height 6
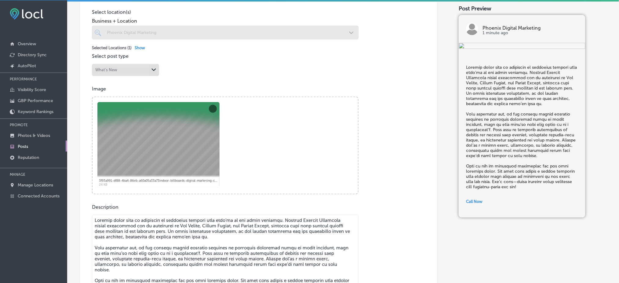
scroll to position [163, 0]
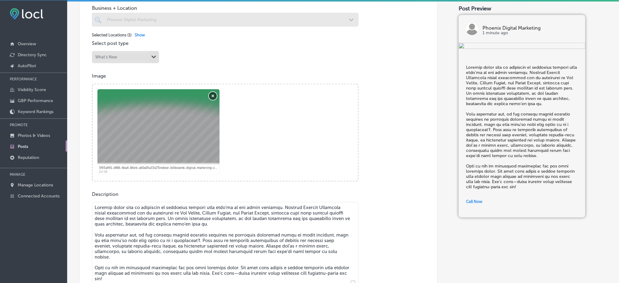
click at [209, 97] on button "Remove" at bounding box center [213, 96] width 8 height 8
checkbox input "true"
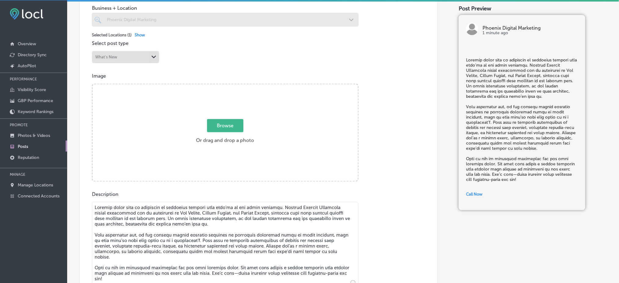
click at [225, 122] on span "Browse" at bounding box center [225, 125] width 36 height 13
click at [225, 86] on input "Browse Or drag and drop a photo" at bounding box center [225, 85] width 265 height 2
type input "C:\fakepath\OCT4.png"
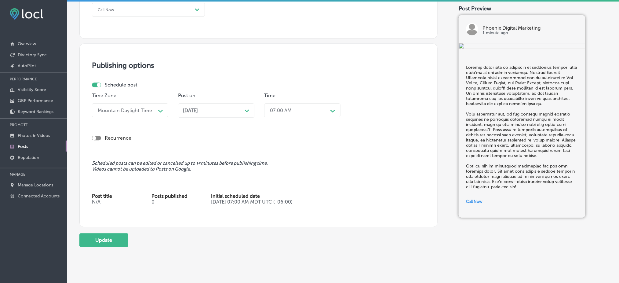
scroll to position [490, 0]
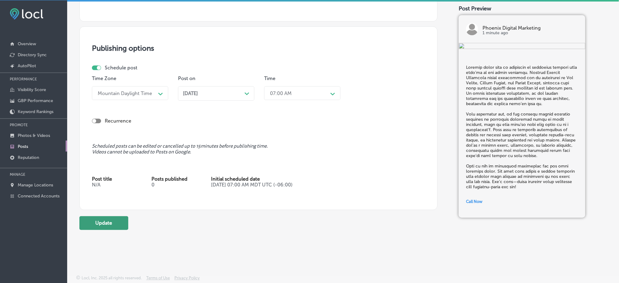
click at [103, 226] on button "Update" at bounding box center [103, 223] width 49 height 14
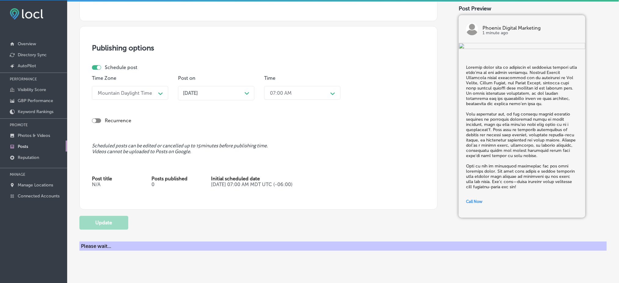
checkbox input "true"
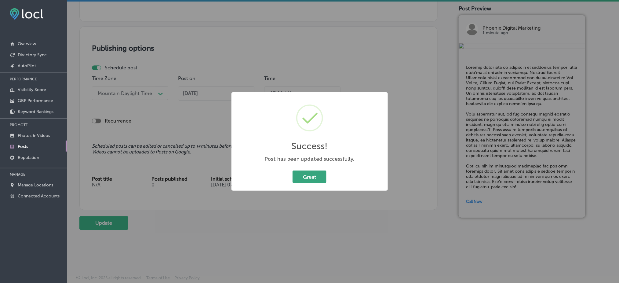
click at [325, 176] on button "Great" at bounding box center [310, 176] width 34 height 13
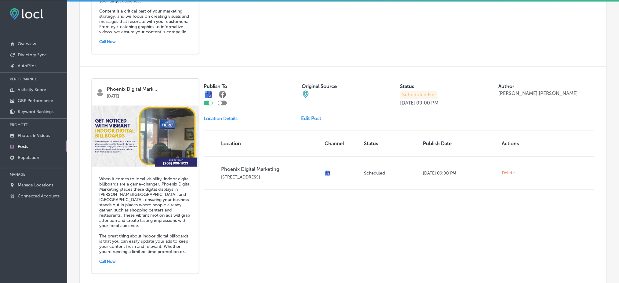
scroll to position [1302, 0]
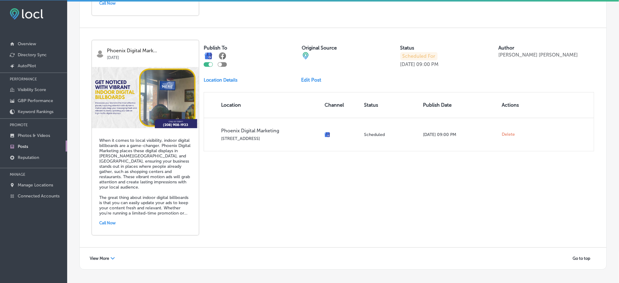
click at [99, 256] on span "View More" at bounding box center [99, 258] width 19 height 5
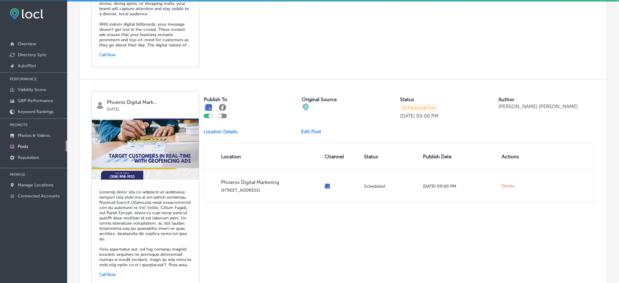
scroll to position [2592, 0]
